Goal: Information Seeking & Learning: Find specific fact

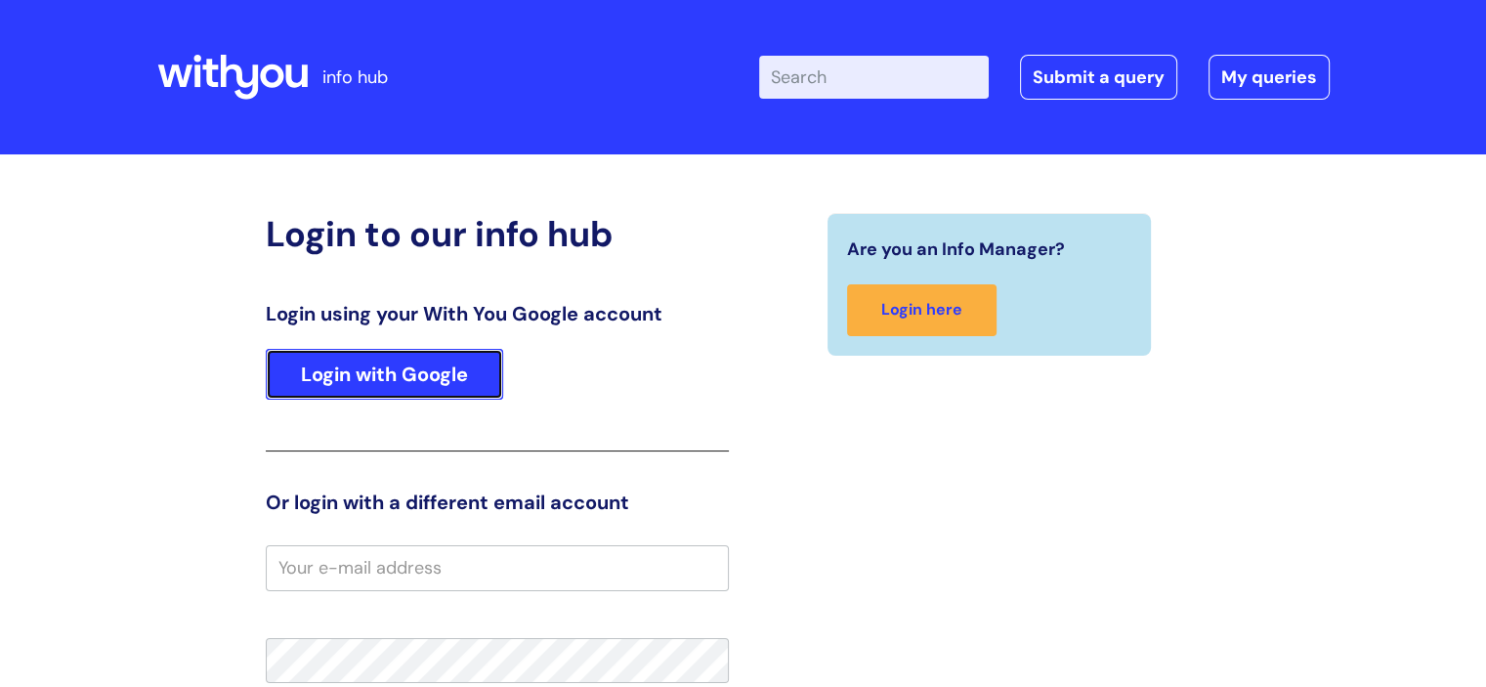
click at [400, 375] on link "Login with Google" at bounding box center [384, 374] width 237 height 51
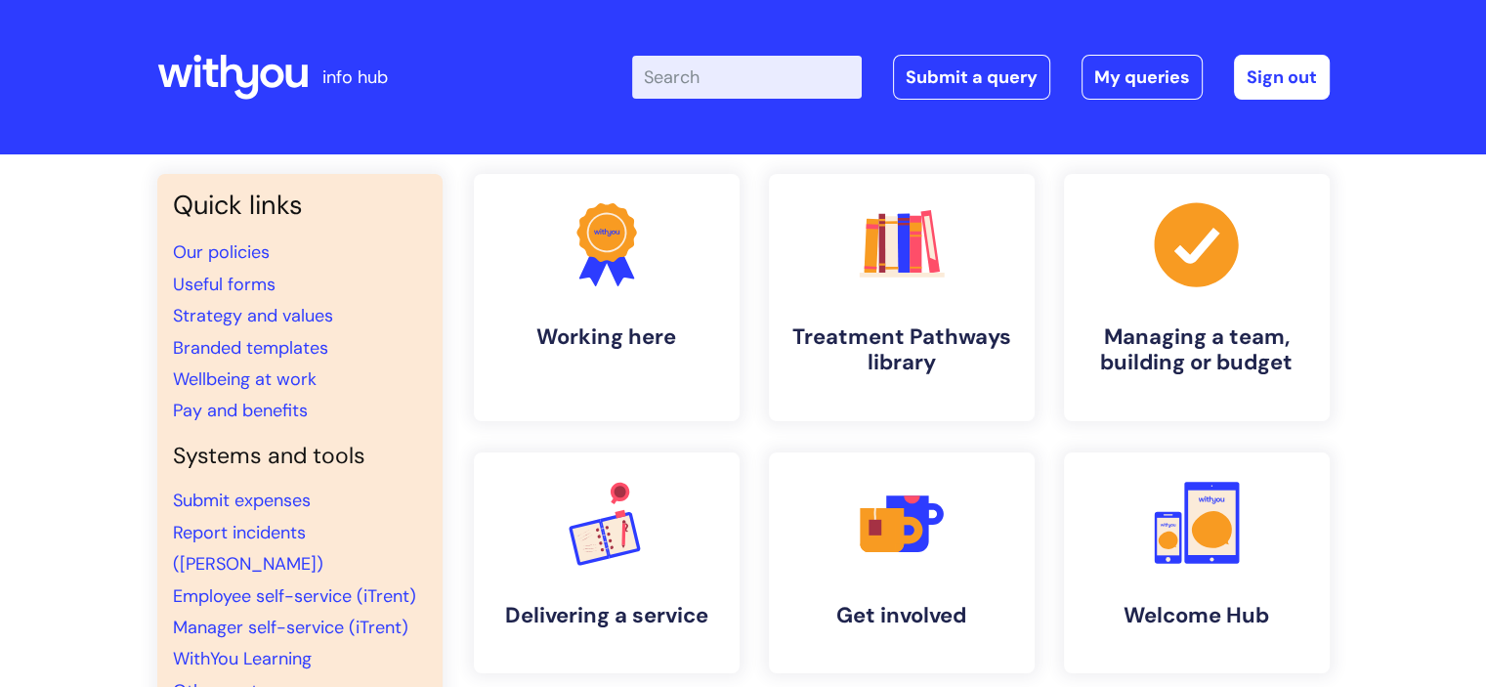
click at [704, 76] on input "Enter your search term here..." at bounding box center [747, 77] width 230 height 43
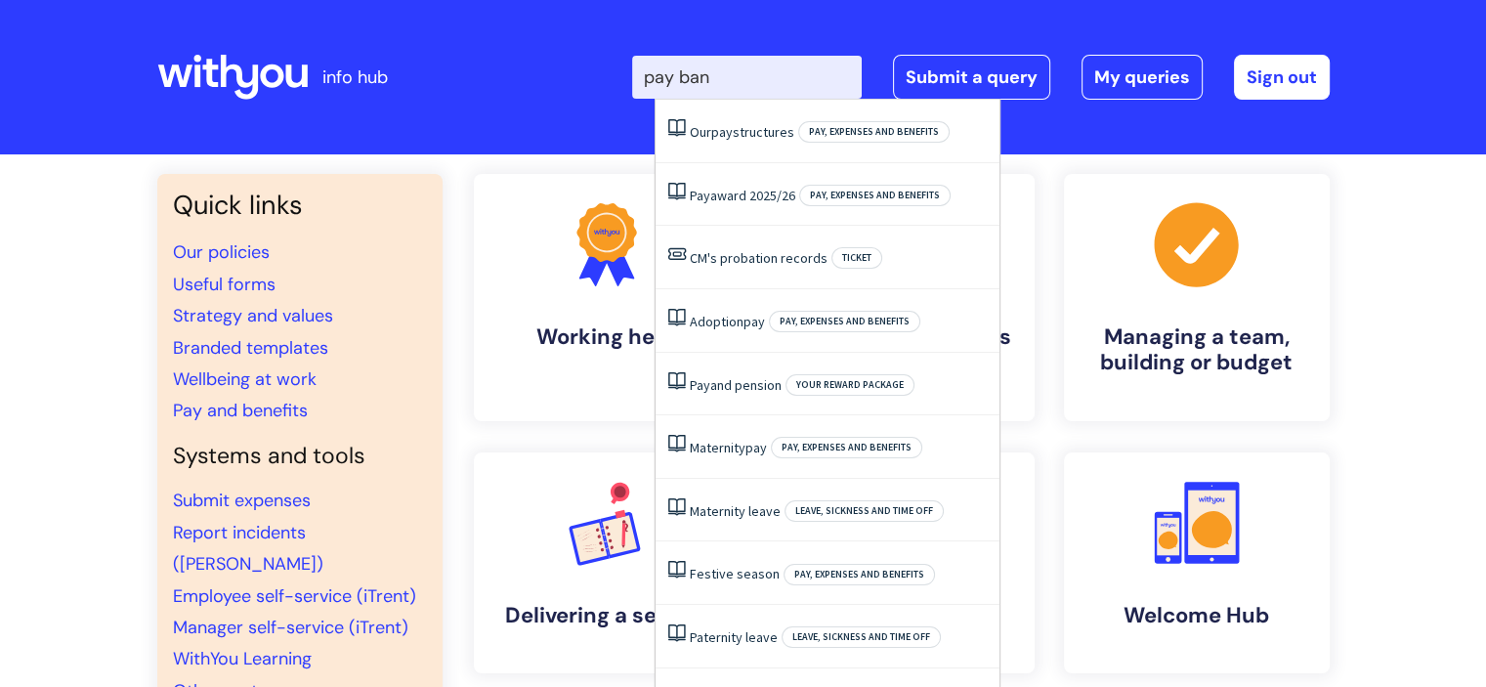
type input "pay band"
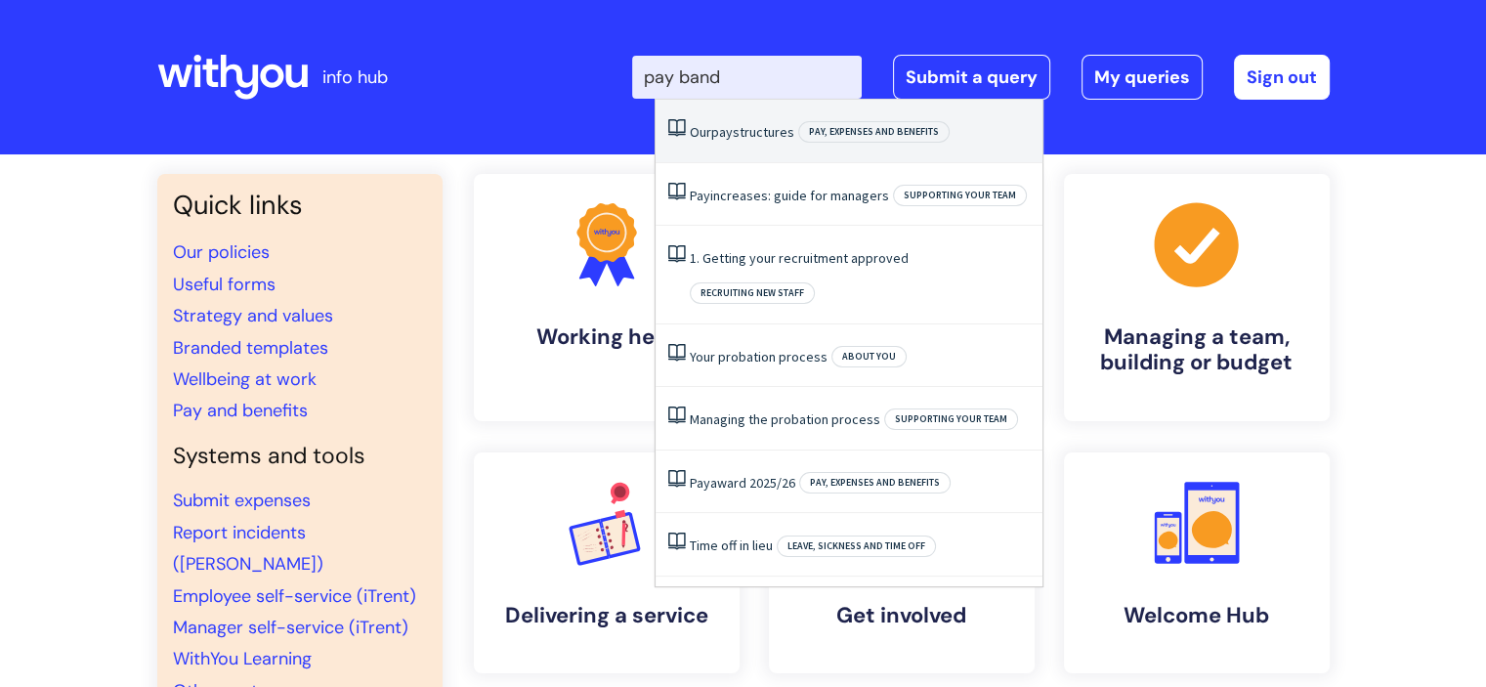
click at [784, 136] on link "Our pay structures" at bounding box center [742, 132] width 105 height 18
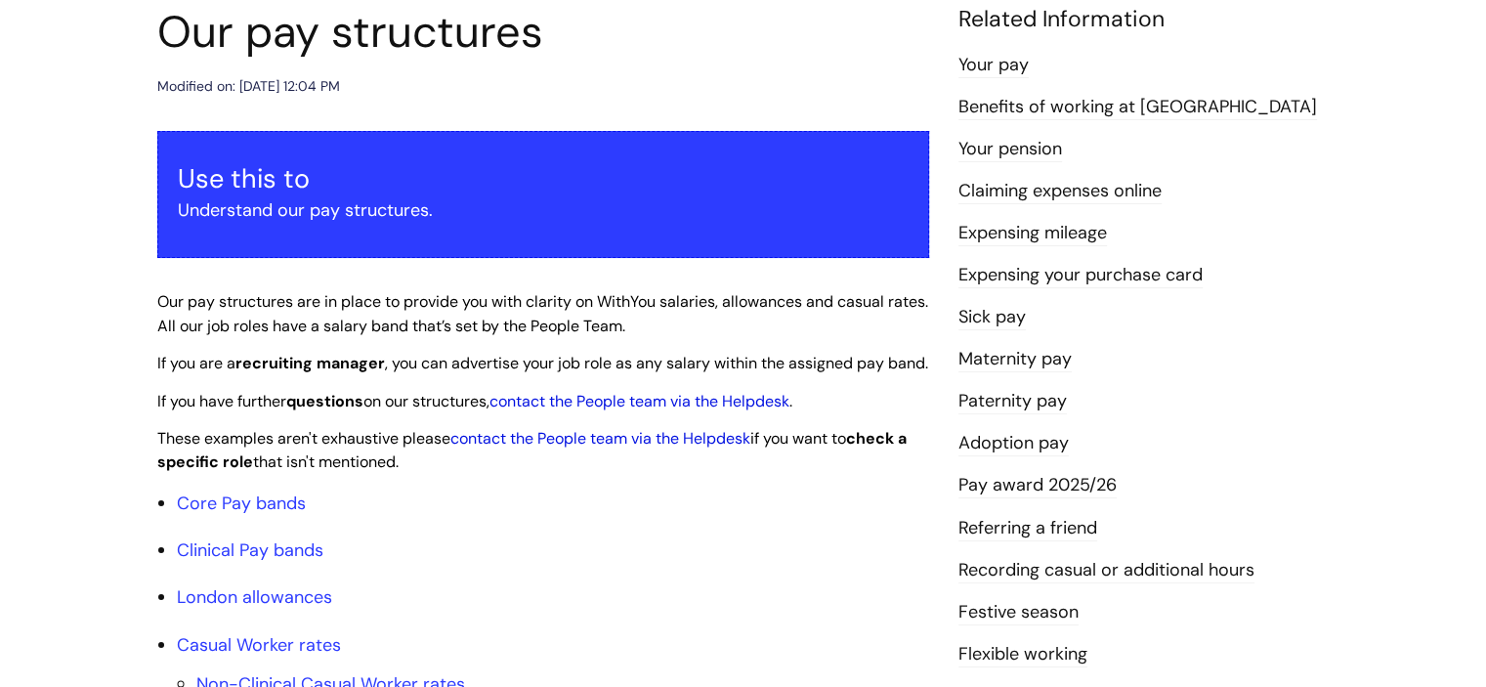
scroll to position [270, 0]
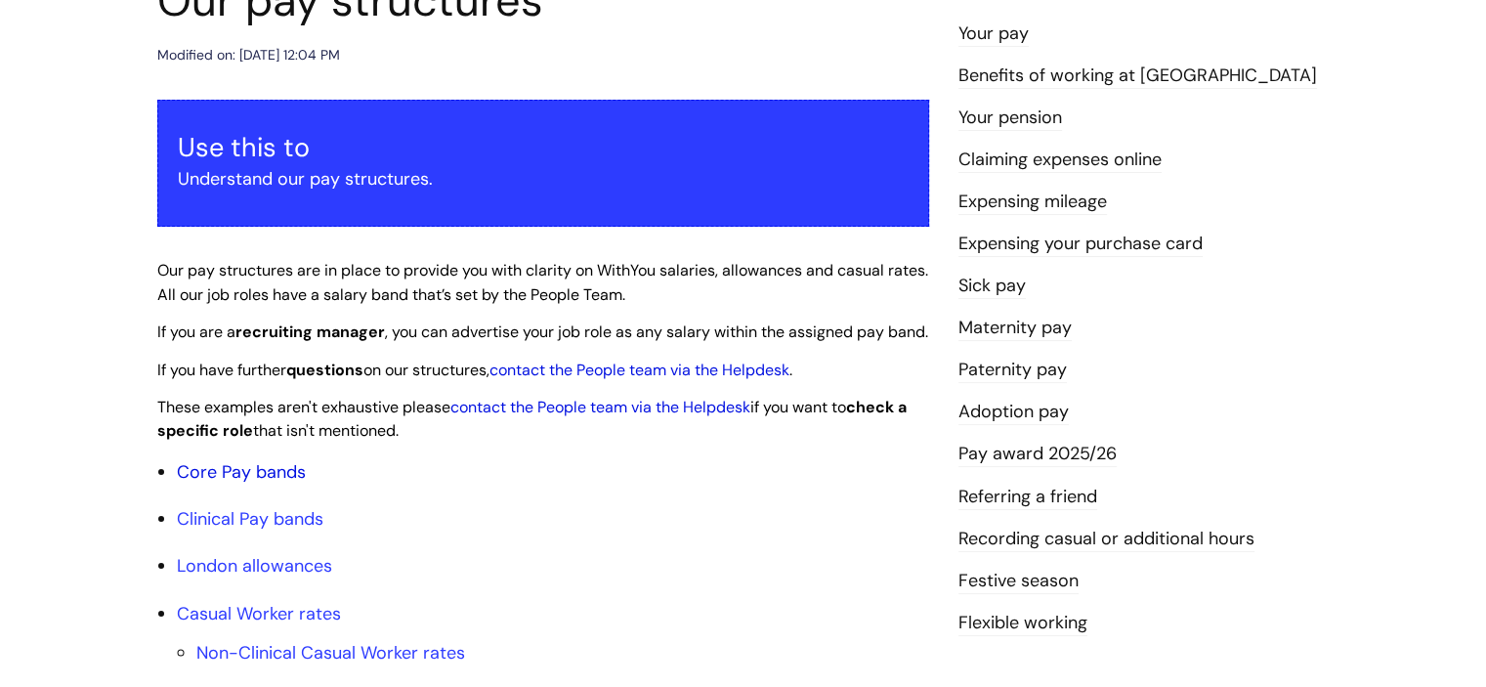
click at [233, 484] on link "Core Pay bands" at bounding box center [241, 471] width 129 height 23
